Goal: Transaction & Acquisition: Obtain resource

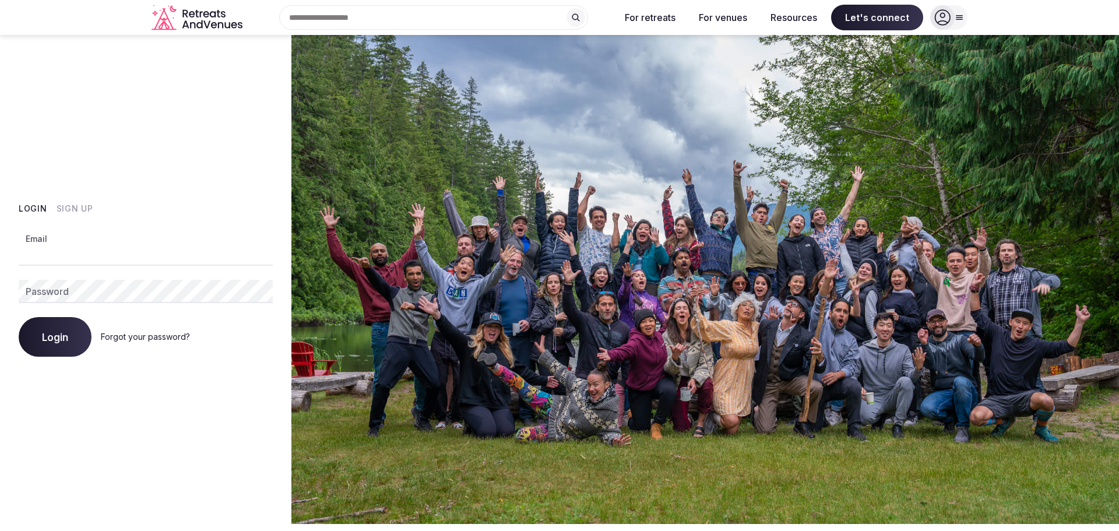
click at [36, 259] on input "Email" at bounding box center [146, 253] width 254 height 23
type input "**********"
click at [58, 333] on span "Login" at bounding box center [55, 337] width 26 height 12
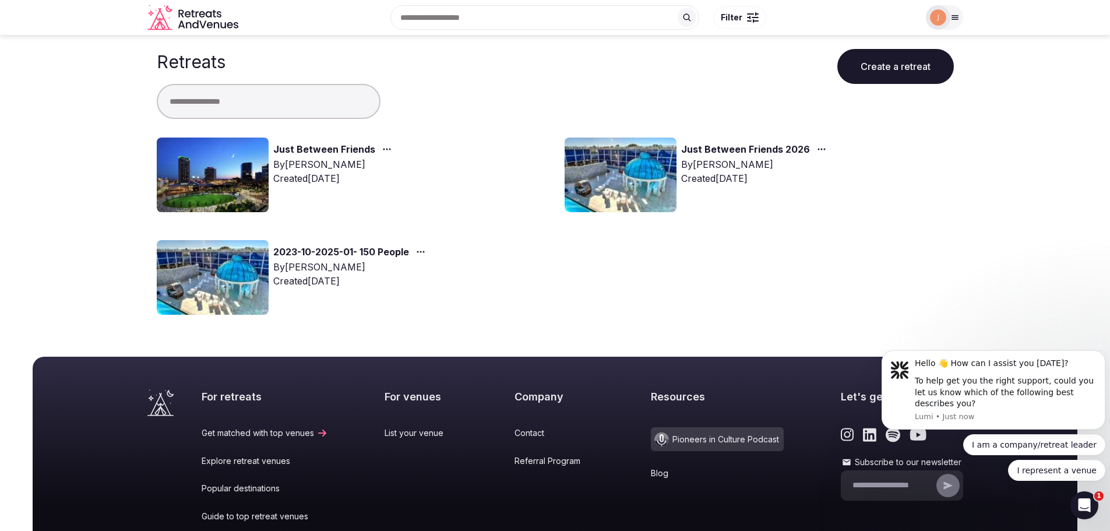
click at [301, 146] on link "Just Between Friends" at bounding box center [324, 149] width 102 height 15
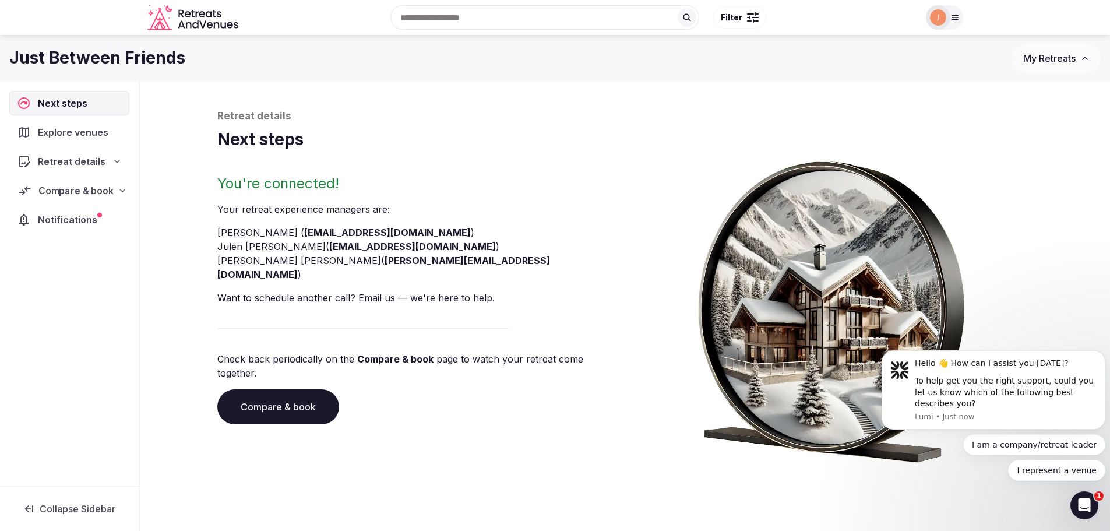
click at [125, 189] on icon at bounding box center [122, 190] width 9 height 9
click at [65, 261] on span "Proposals received (7)" at bounding box center [74, 267] width 92 height 12
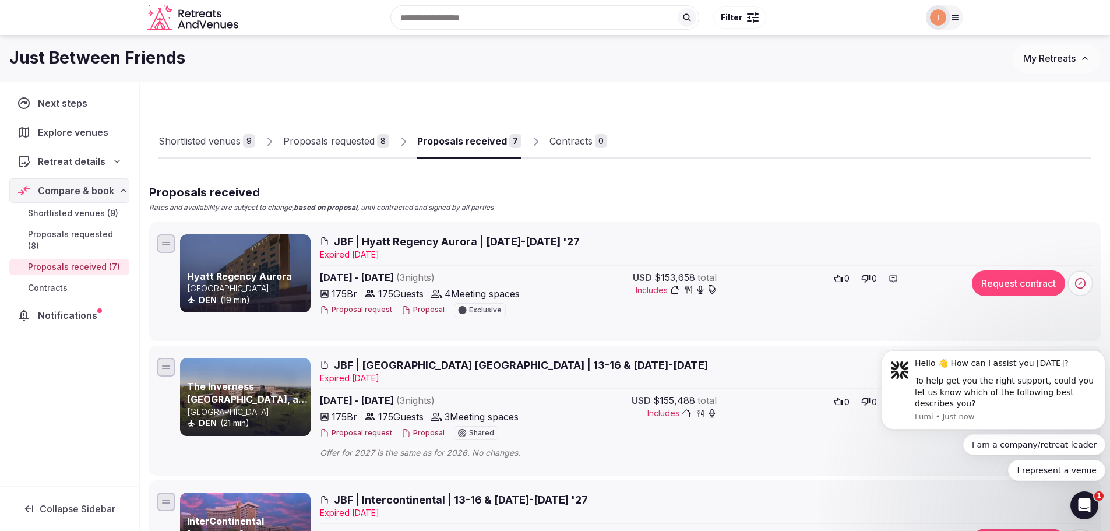
click at [410, 312] on button "Proposal" at bounding box center [423, 310] width 43 height 10
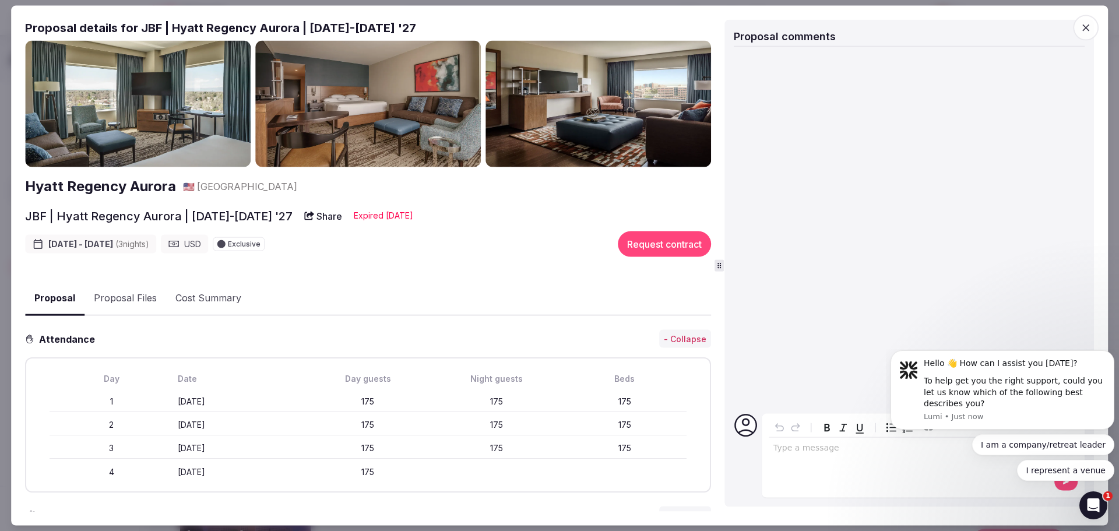
click at [121, 288] on button "Proposal Files" at bounding box center [126, 299] width 82 height 34
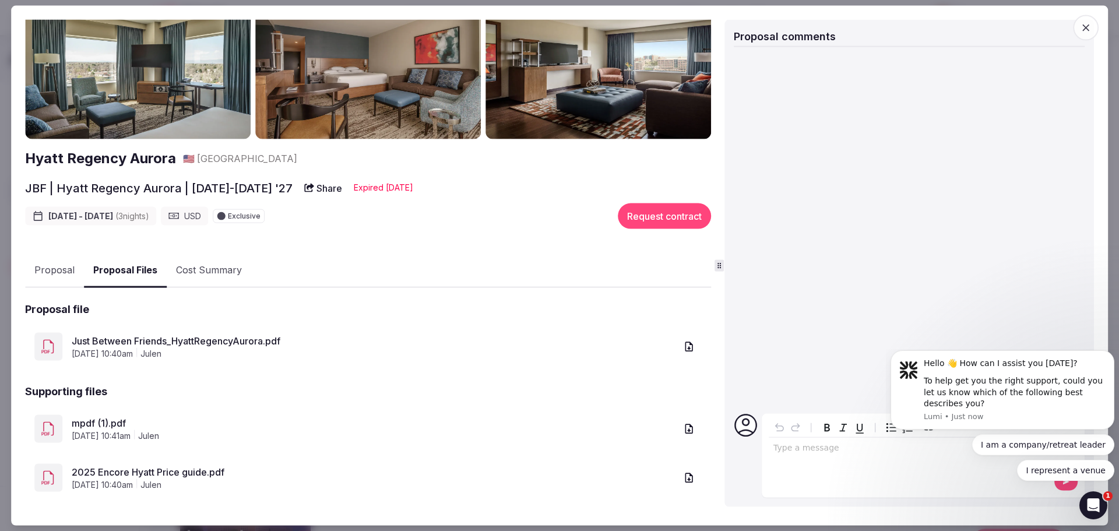
scroll to position [39, 0]
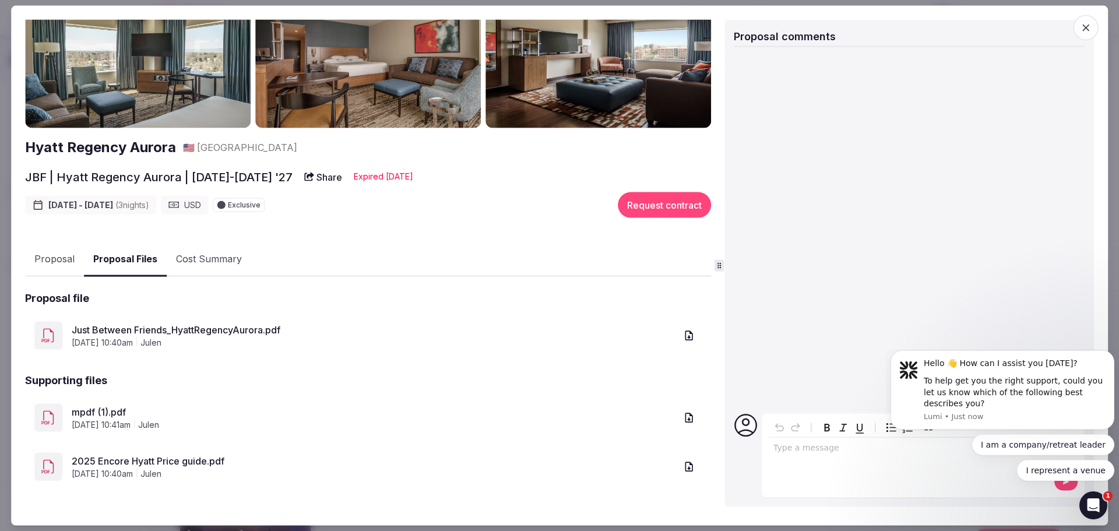
click at [125, 466] on link "2025 Encore Hyatt Price guide.pdf" at bounding box center [374, 461] width 604 height 14
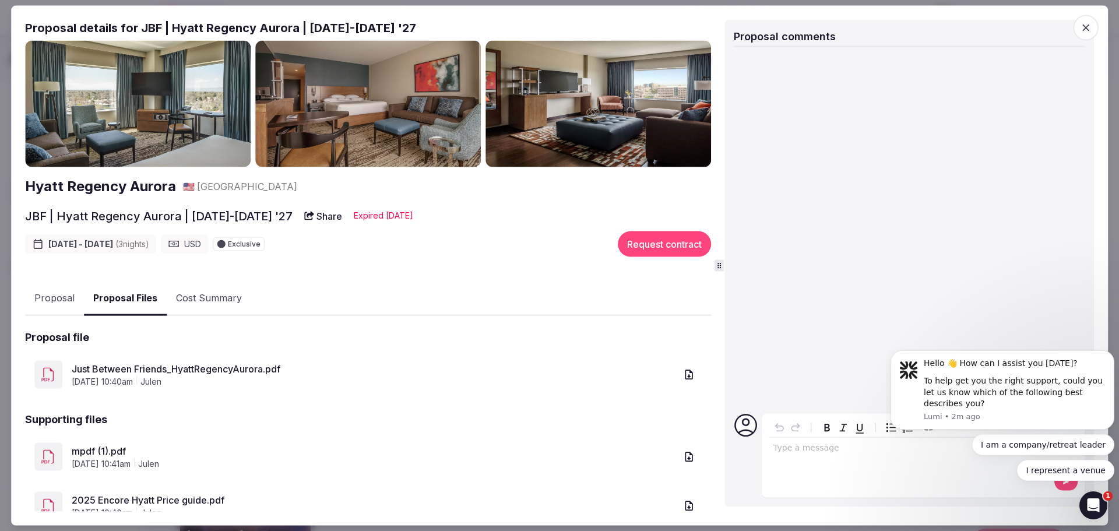
click at [1085, 22] on icon "button" at bounding box center [1086, 28] width 12 height 12
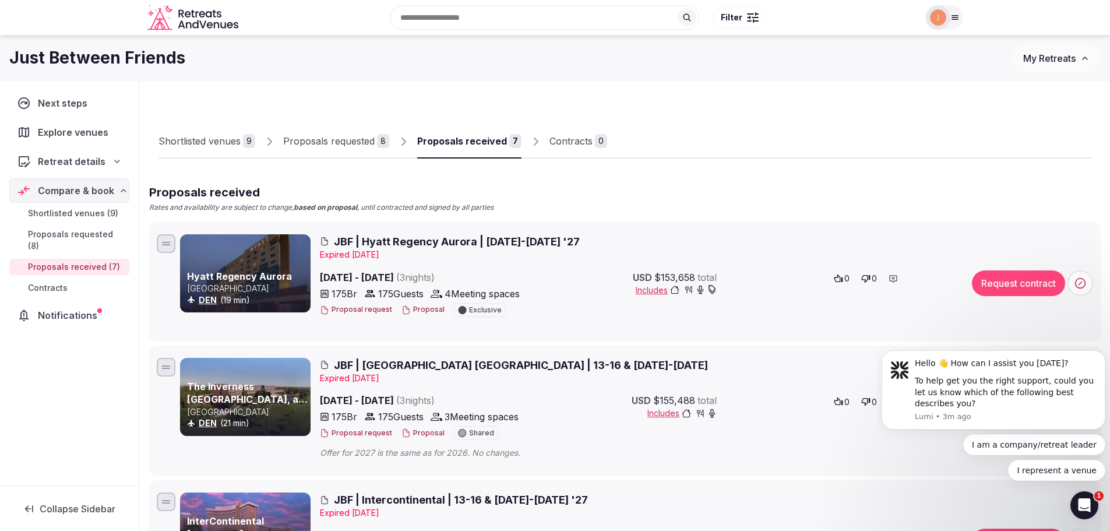
click at [419, 429] on button "Proposal" at bounding box center [423, 433] width 43 height 10
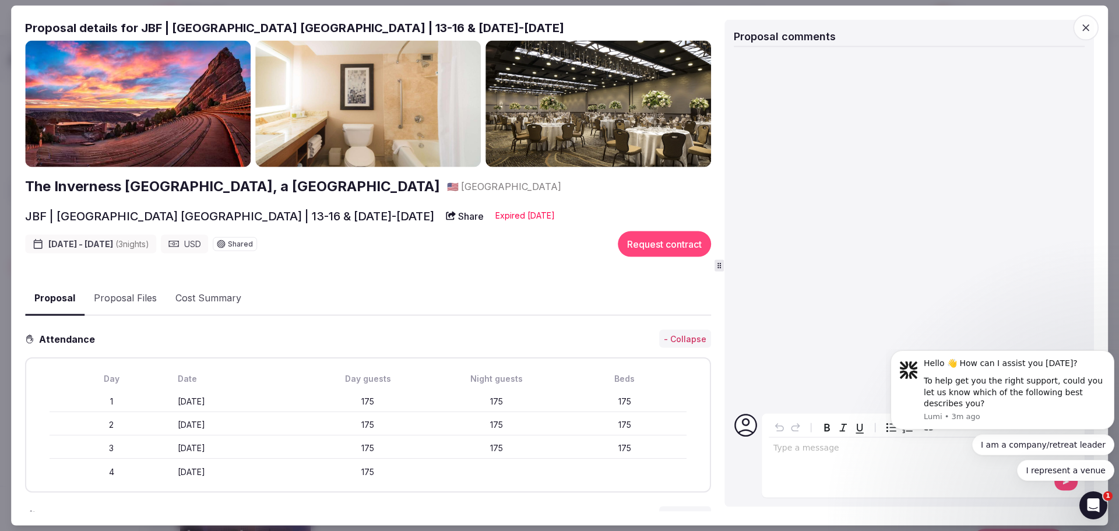
click at [130, 298] on button "Proposal Files" at bounding box center [126, 299] width 82 height 34
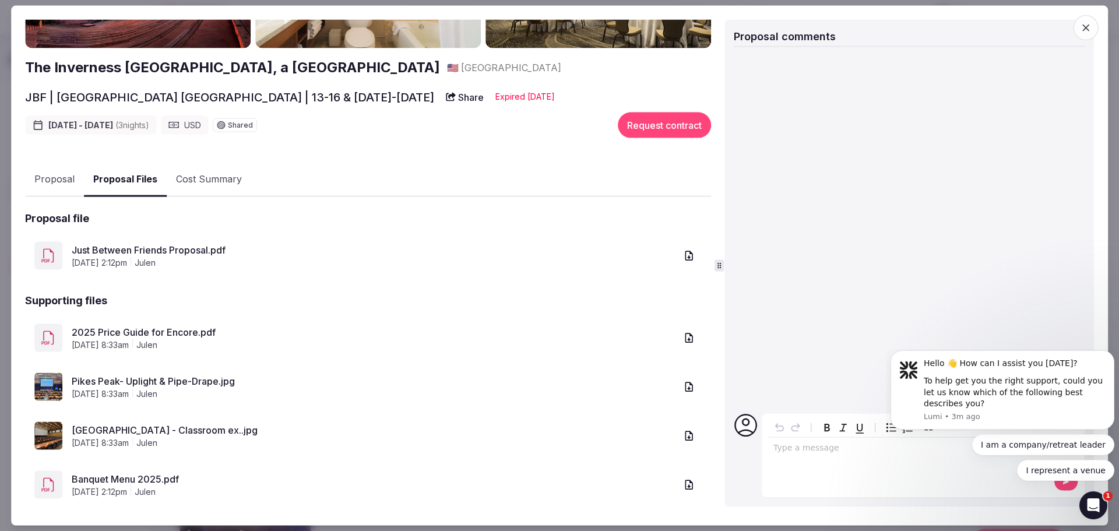
scroll to position [137, 0]
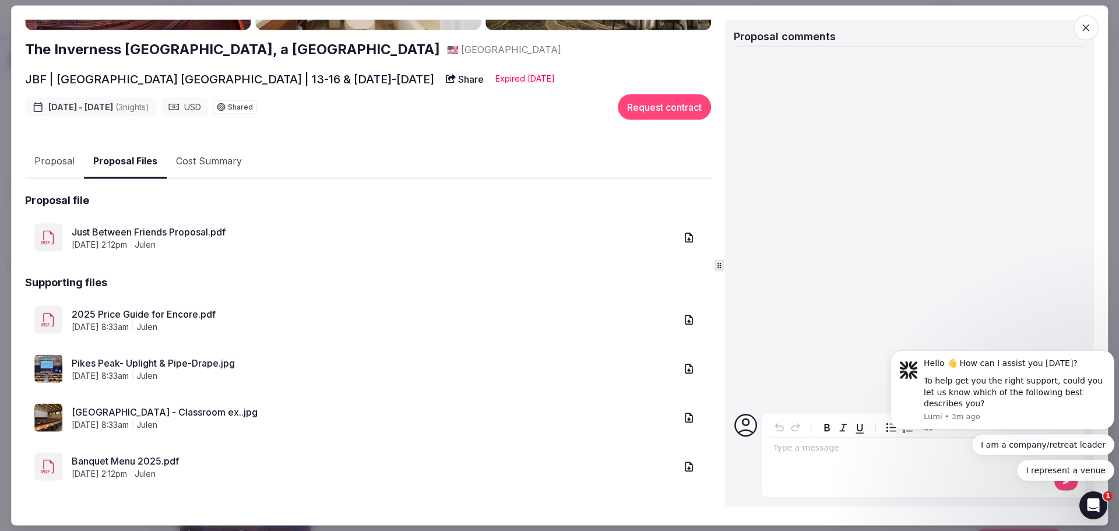
click at [135, 314] on link "2025 Price Guide for Encore.pdf" at bounding box center [374, 314] width 604 height 14
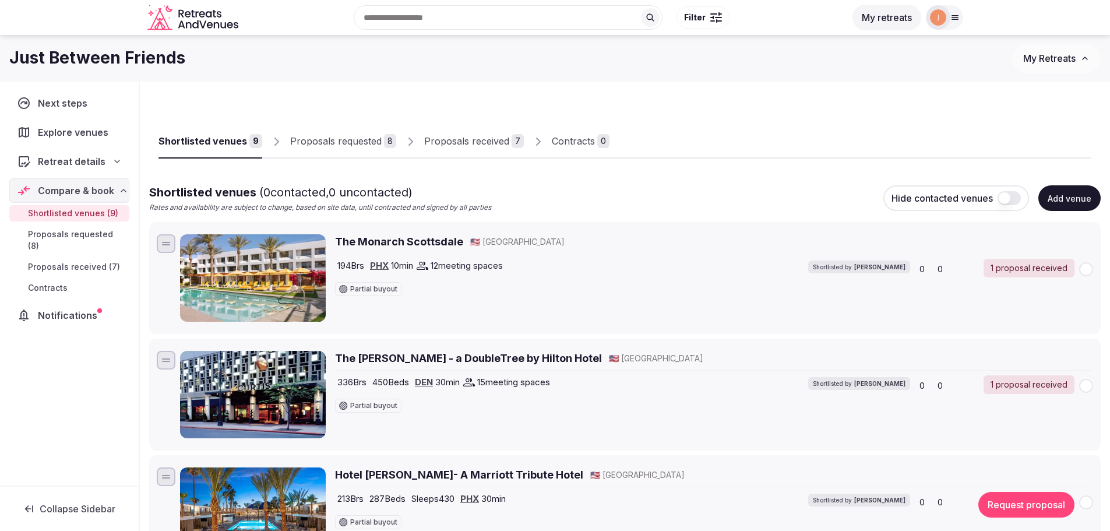
click at [88, 261] on span "Proposals received (7)" at bounding box center [74, 267] width 92 height 12
